Goal: Task Accomplishment & Management: Manage account settings

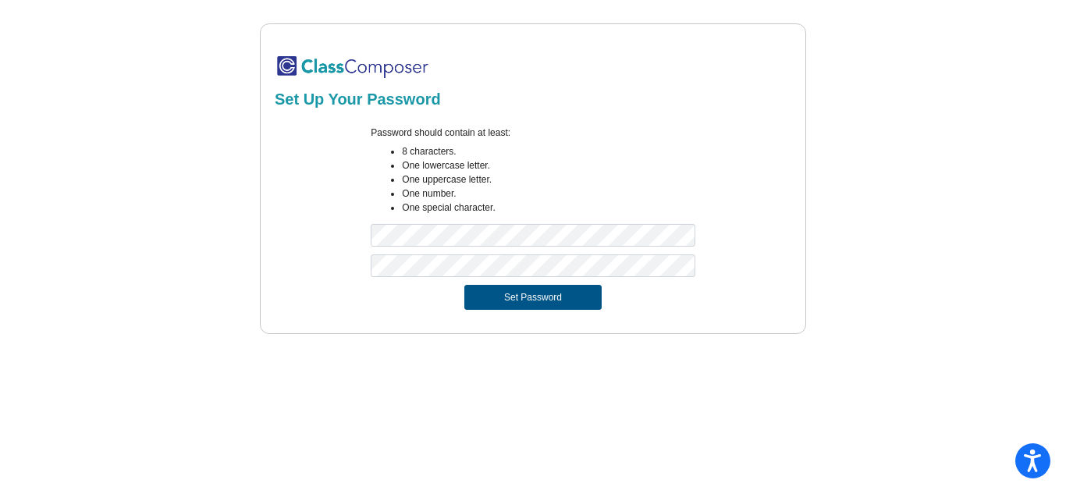
click at [484, 291] on button "Set Password" at bounding box center [532, 297] width 137 height 25
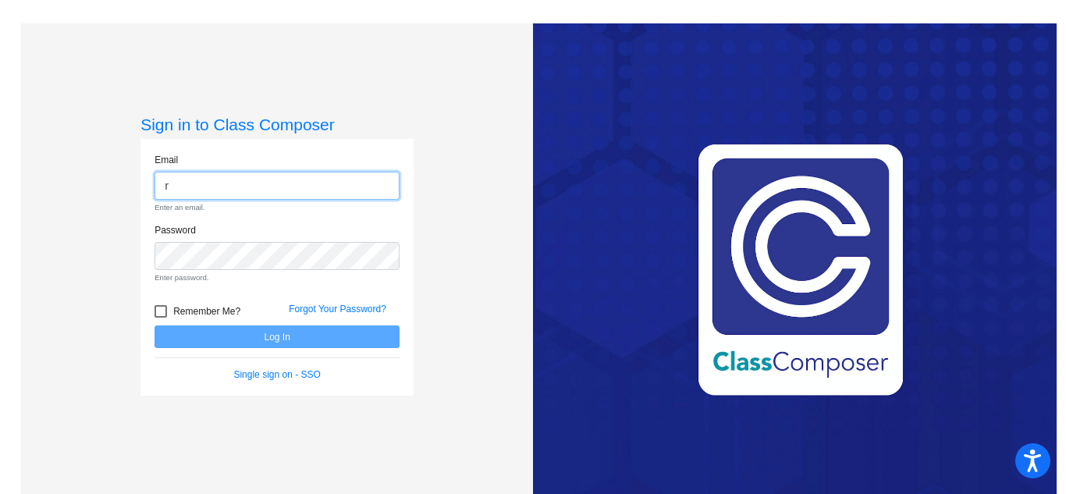
type input "[PERSON_NAME][EMAIL_ADDRESS][DOMAIN_NAME]"
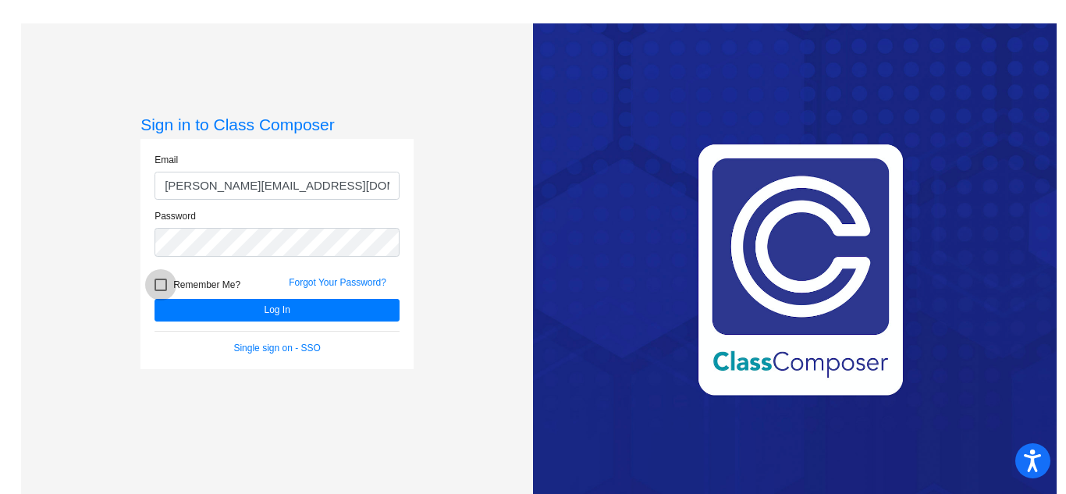
click at [179, 279] on span "Remember Me?" at bounding box center [206, 285] width 67 height 19
click at [161, 291] on input "Remember Me?" at bounding box center [160, 291] width 1 height 1
checkbox input "true"
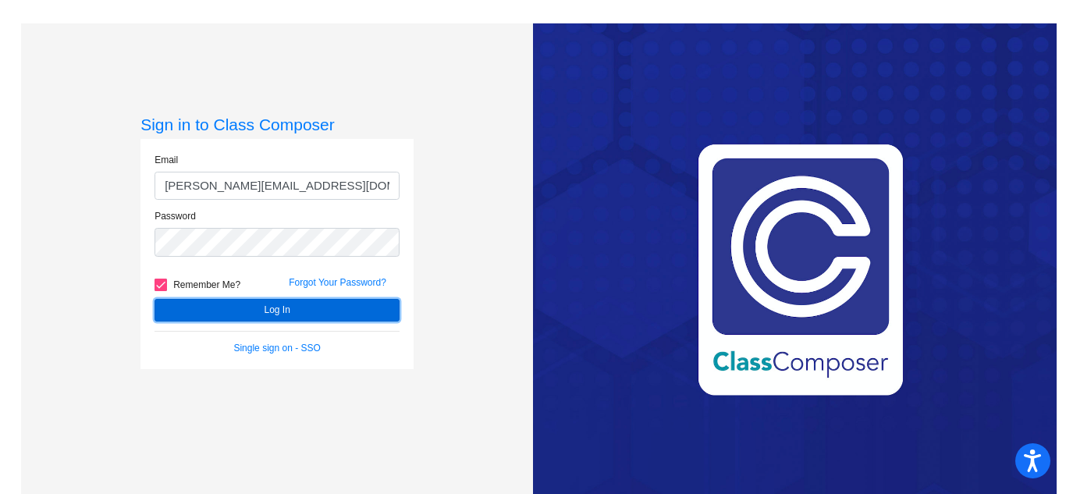
click at [207, 301] on button "Log In" at bounding box center [277, 310] width 245 height 23
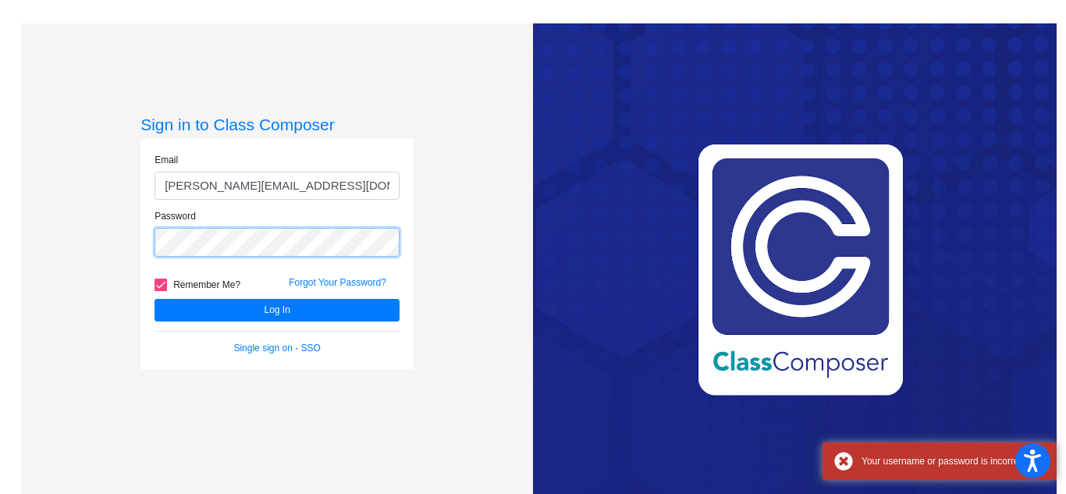
click at [68, 234] on div "Sign in to Class Composer Email [PERSON_NAME][EMAIL_ADDRESS][DOMAIN_NAME] Passw…" at bounding box center [277, 270] width 512 height 494
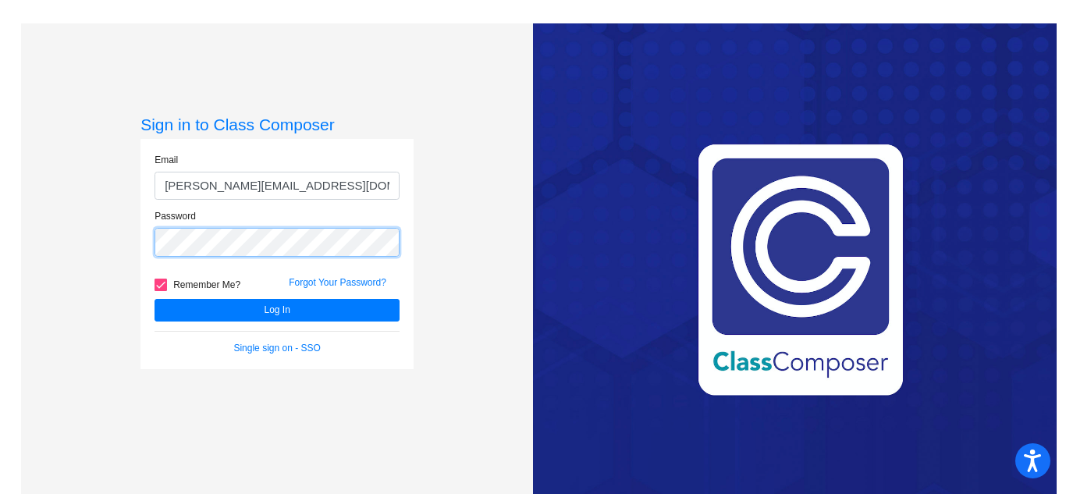
click at [155, 299] on button "Log In" at bounding box center [277, 310] width 245 height 23
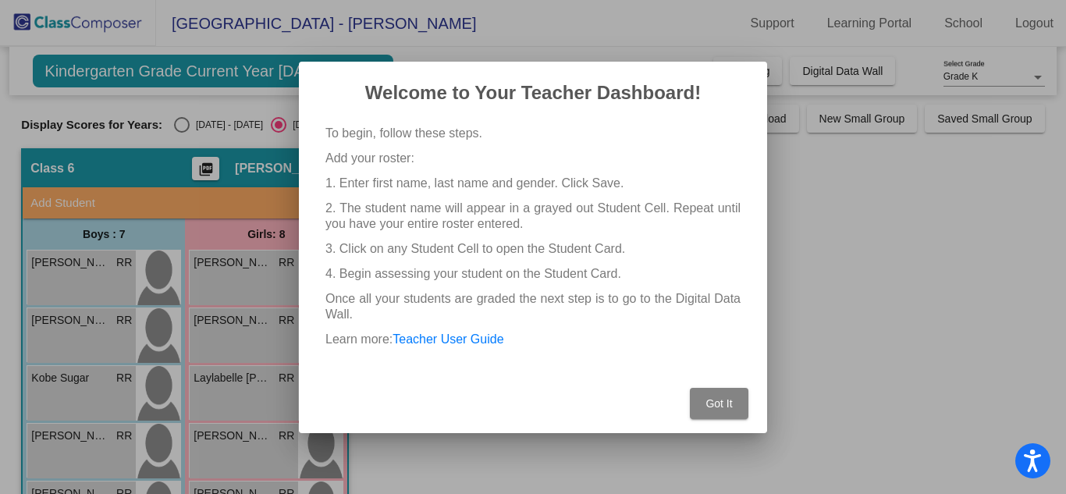
click at [725, 392] on button "Got It" at bounding box center [719, 403] width 59 height 31
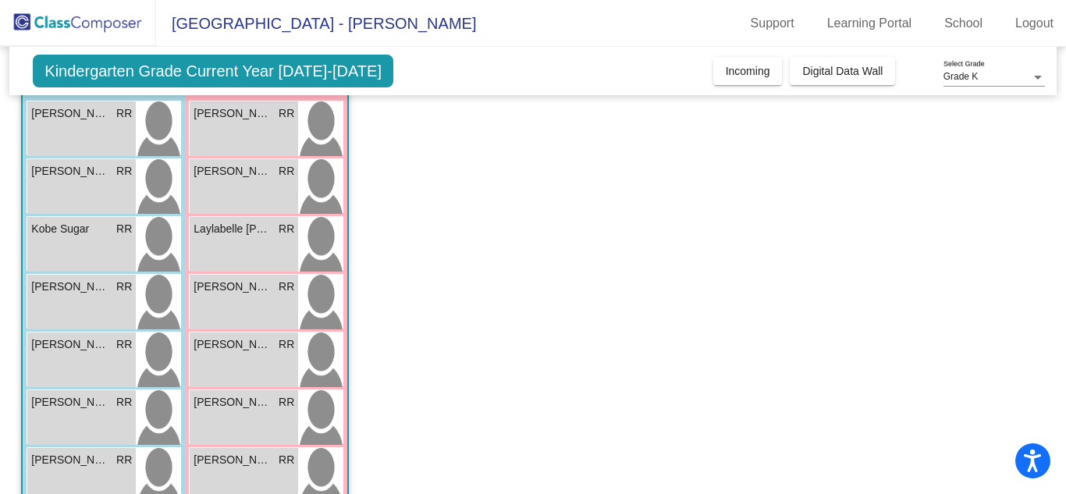
scroll to position [148, 0]
click at [59, 347] on span "[PERSON_NAME]" at bounding box center [70, 346] width 78 height 16
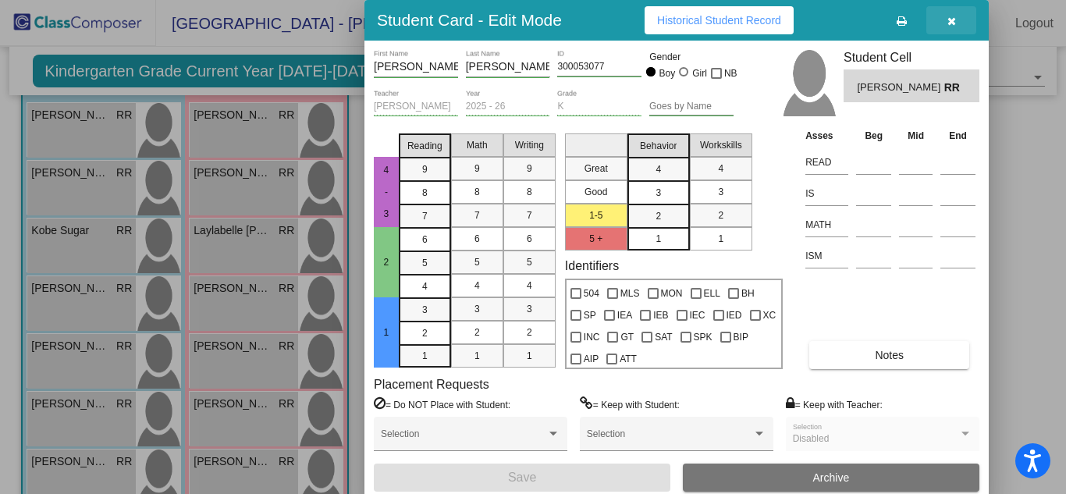
click at [955, 20] on icon "button" at bounding box center [952, 21] width 9 height 11
